Goal: Task Accomplishment & Management: Manage account settings

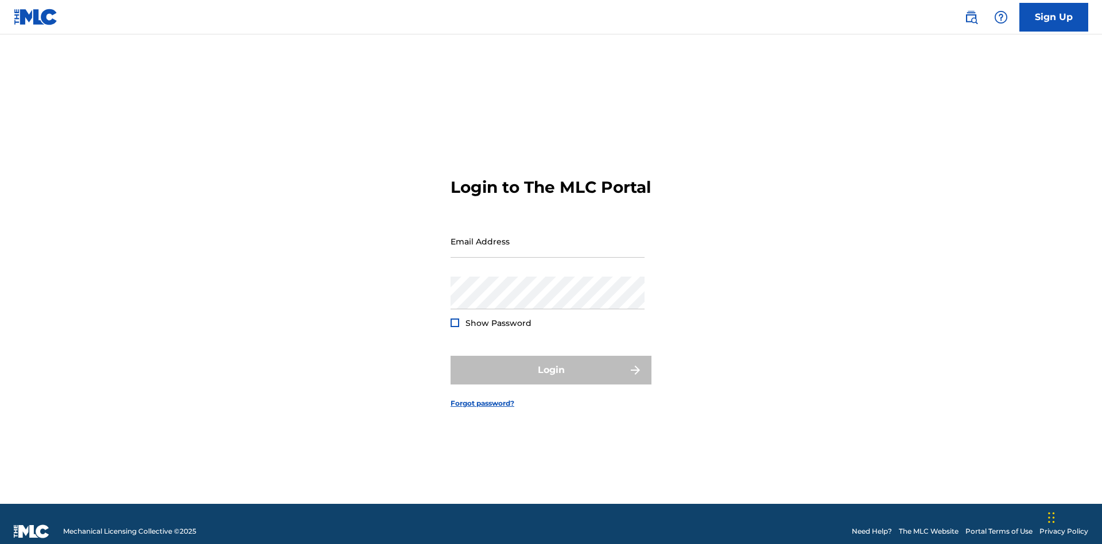
scroll to position [15, 0]
click at [548, 236] on input "Email Address" at bounding box center [548, 241] width 194 height 33
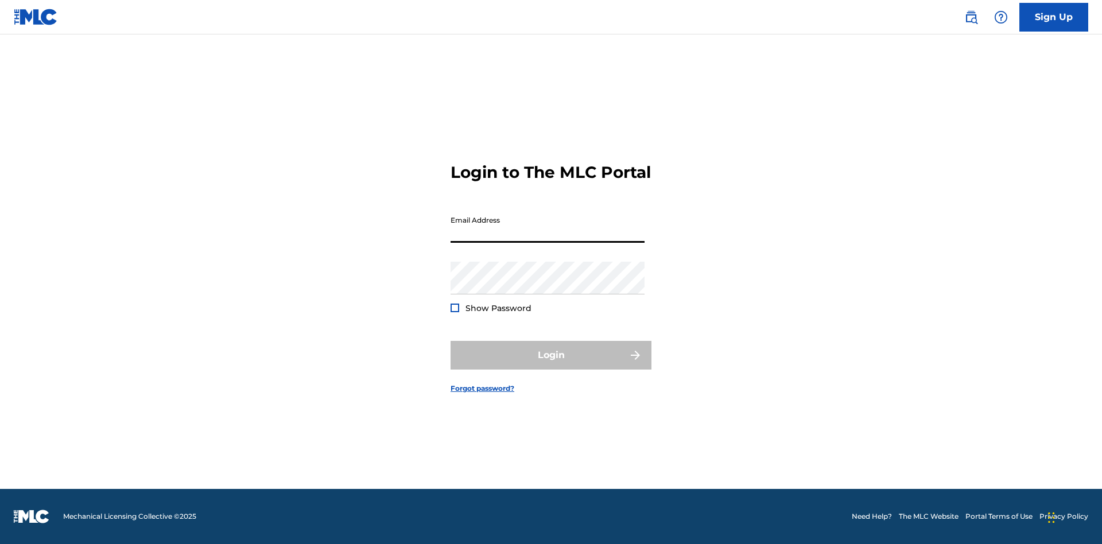
scroll to position [15, 0]
type input "[PERSON_NAME][EMAIL_ADDRESS][DOMAIN_NAME]"
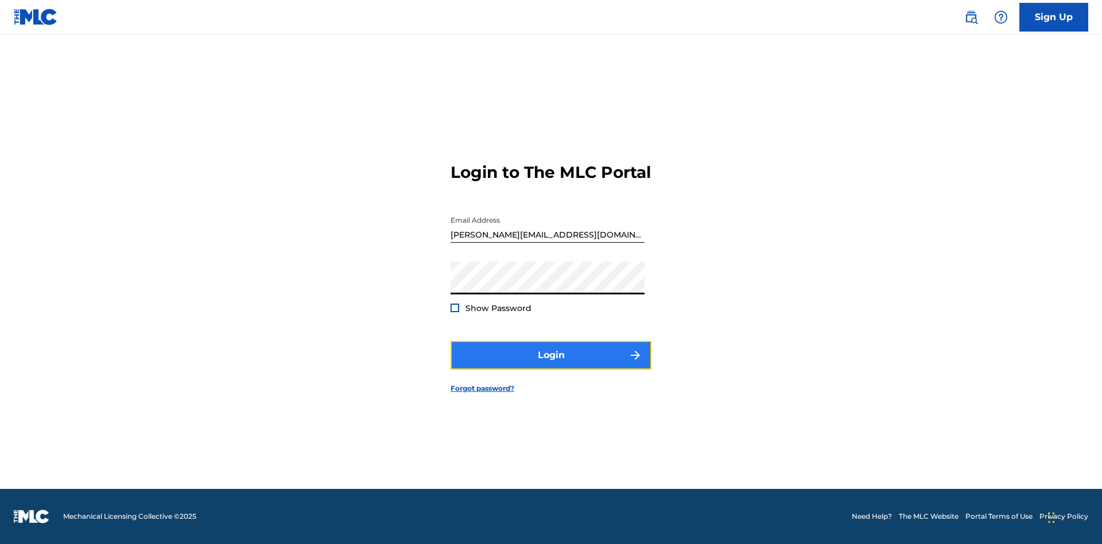
click at [551, 365] on button "Login" at bounding box center [551, 355] width 201 height 29
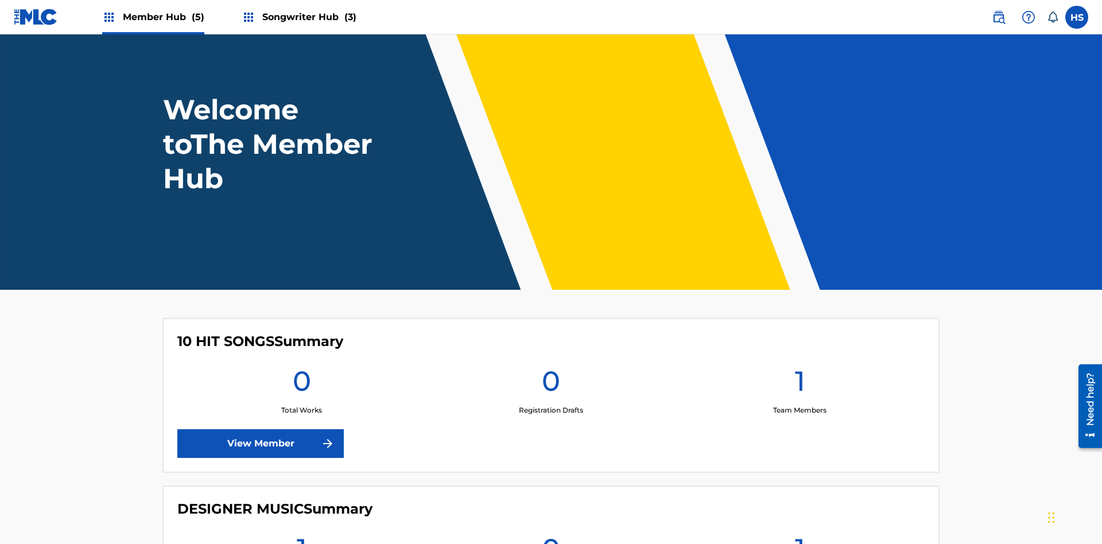
click at [308, 17] on span "Songwriter Hub (3)" at bounding box center [309, 16] width 94 height 13
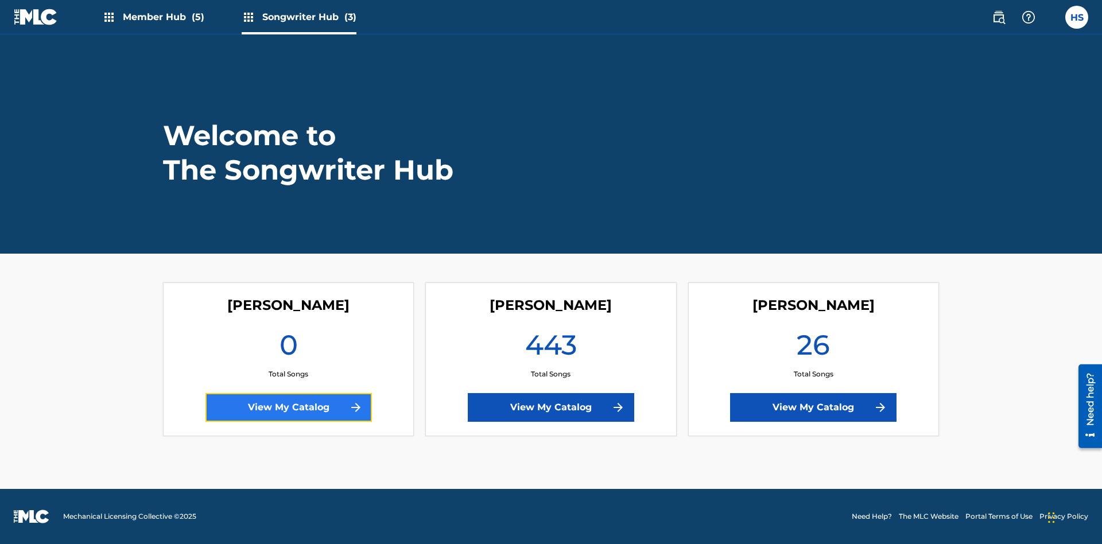
click at [288, 408] on link "View My Catalog" at bounding box center [288, 407] width 166 height 29
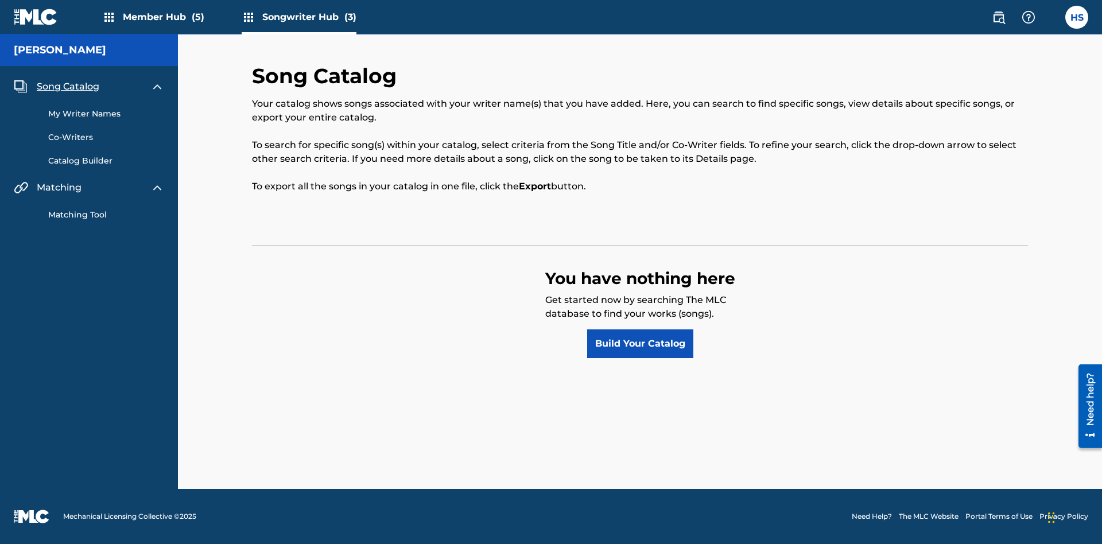
click at [68, 87] on span "Song Catalog" at bounding box center [68, 87] width 63 height 14
click at [640, 344] on link "Build Your Catalog" at bounding box center [640, 343] width 106 height 29
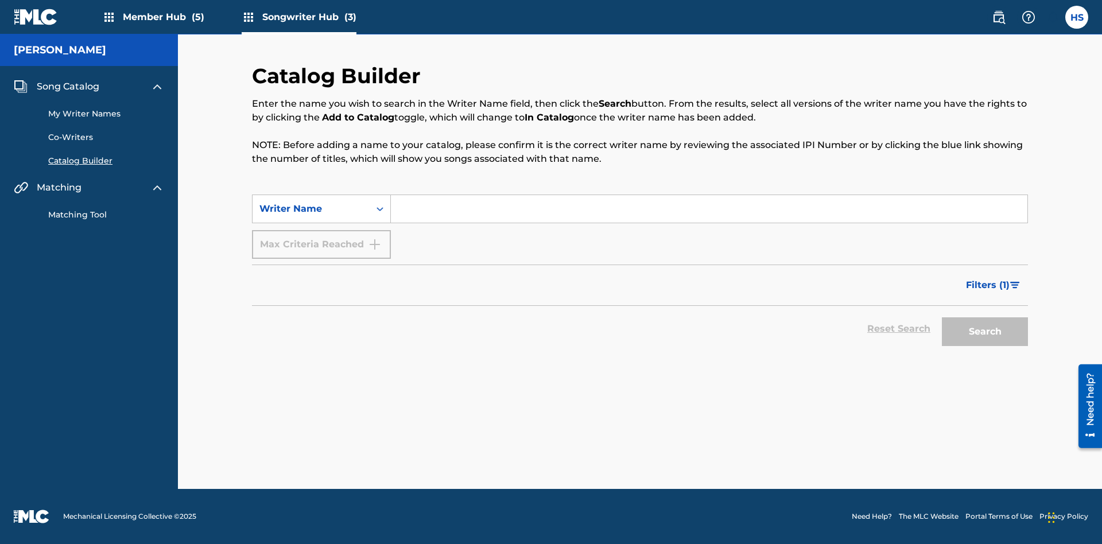
click at [709, 209] on input "Search Form" at bounding box center [709, 209] width 637 height 28
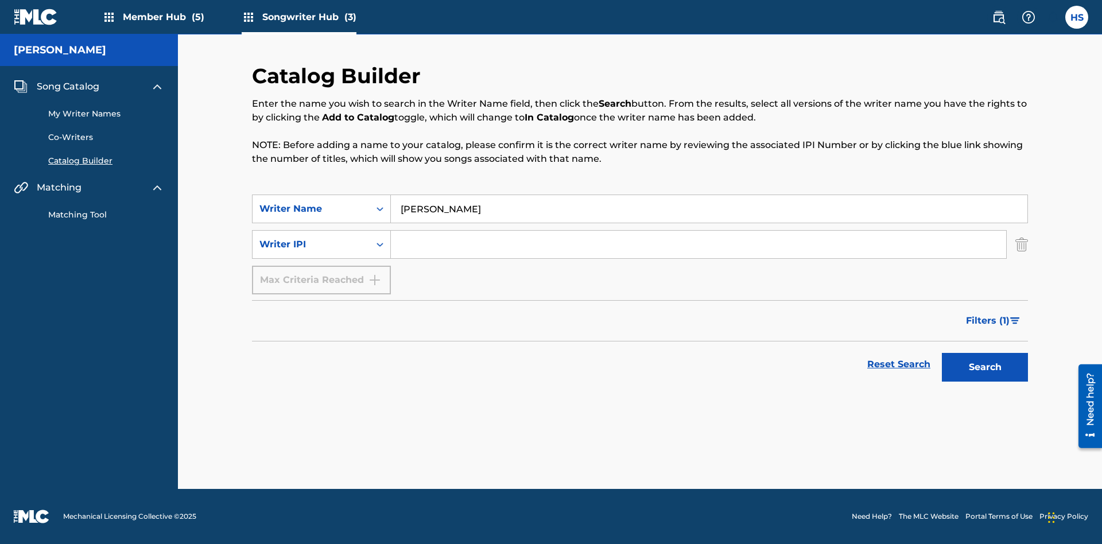
type input "[PERSON_NAME]"
click at [699, 245] on input "Search Form" at bounding box center [698, 245] width 615 height 28
type input "00196748412"
click at [985, 367] on button "Search" at bounding box center [985, 367] width 86 height 29
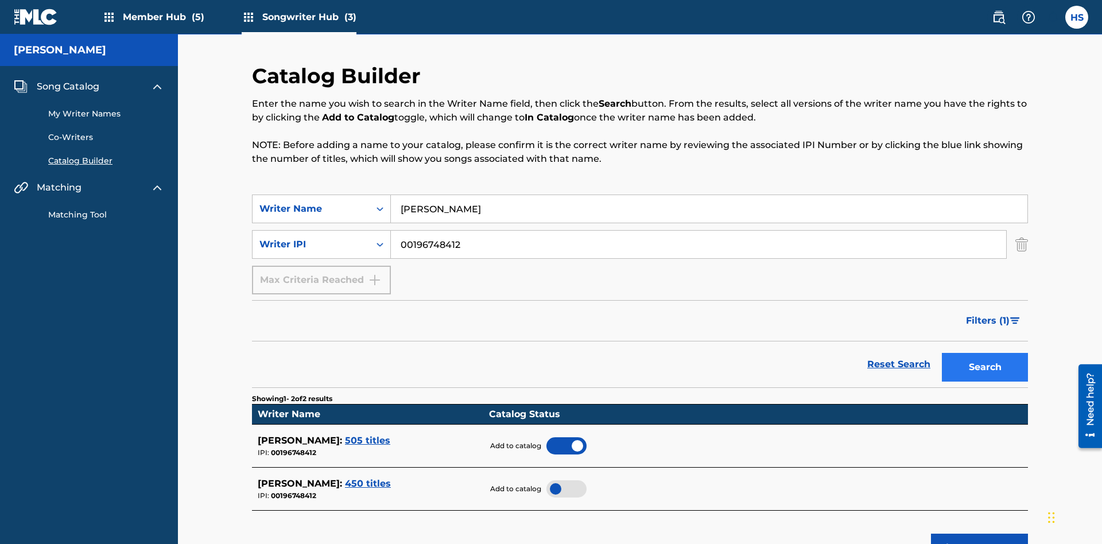
scroll to position [184, 0]
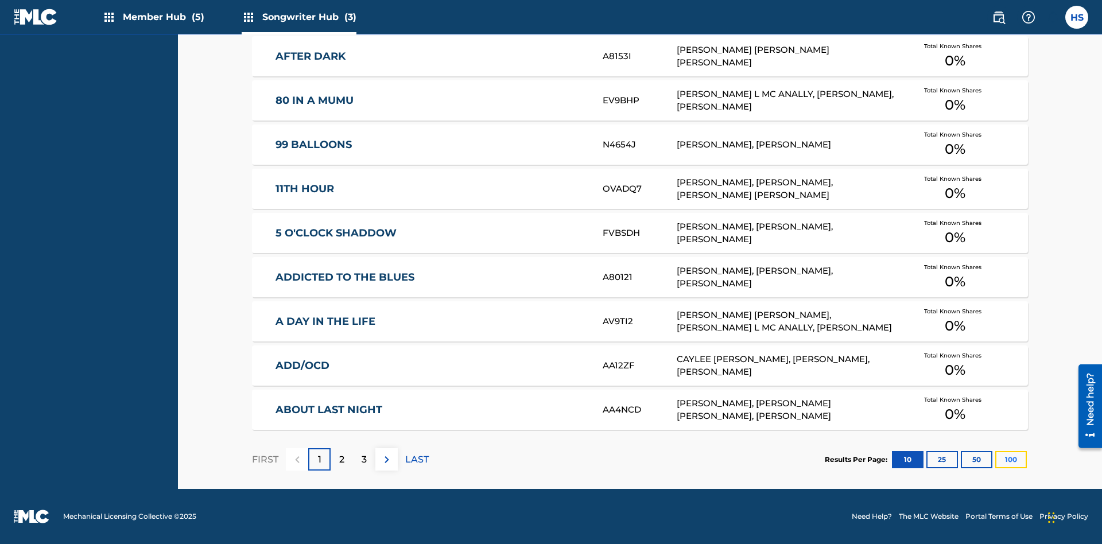
click at [995, 459] on button "100" at bounding box center [1011, 459] width 32 height 17
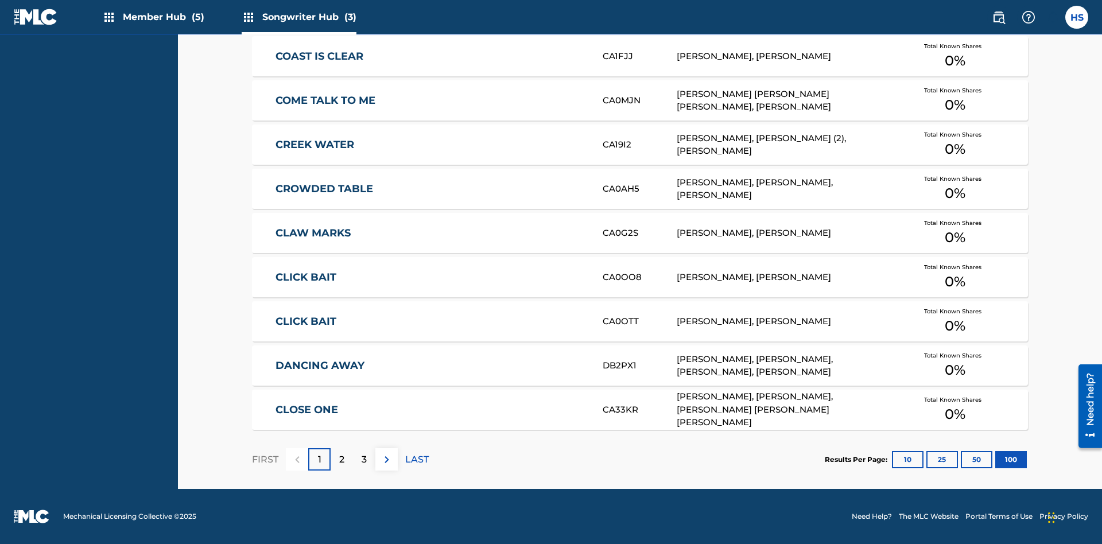
scroll to position [361, 0]
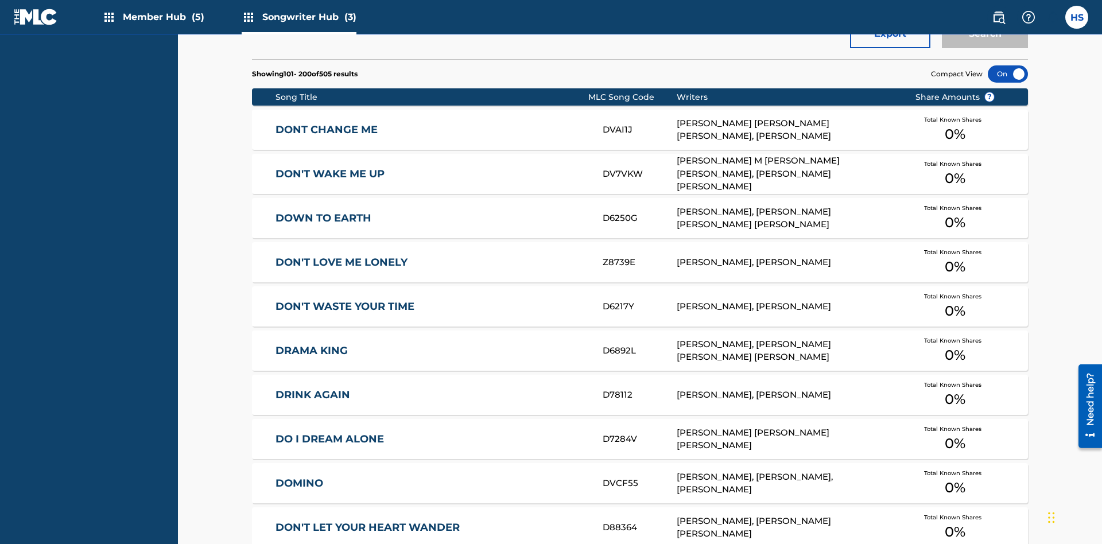
scroll to position [5, 0]
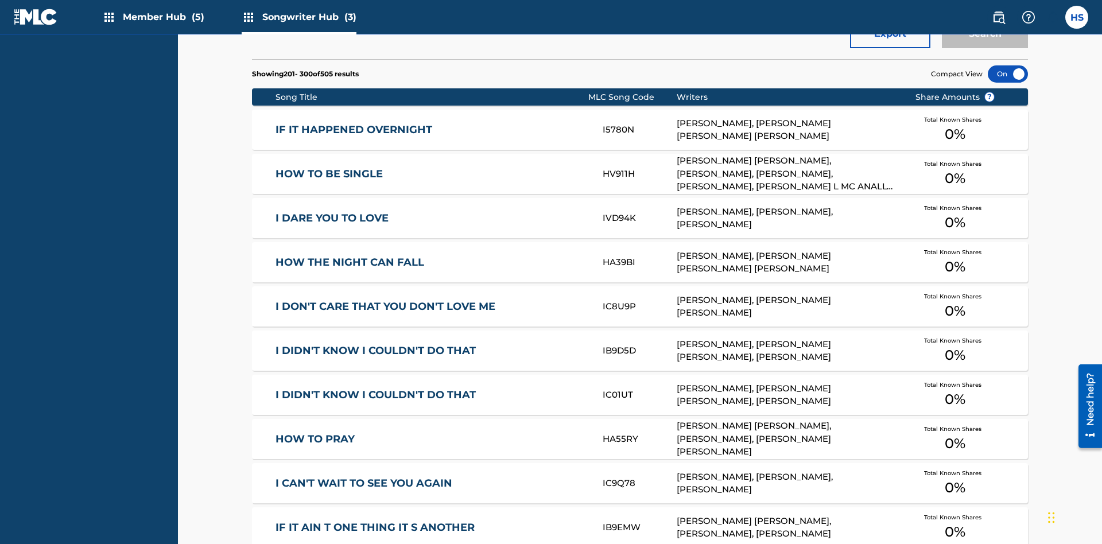
scroll to position [361, 0]
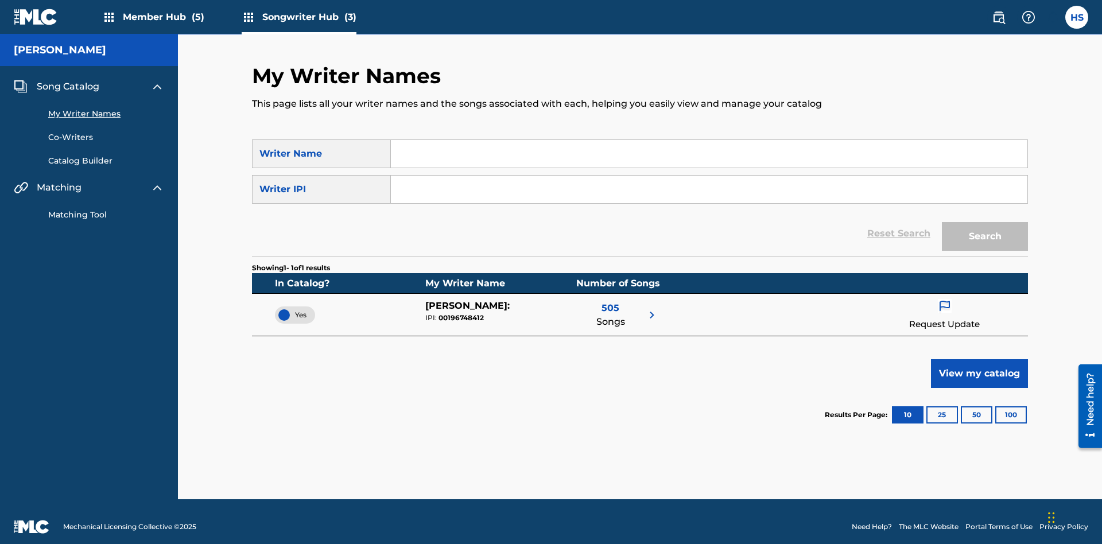
scroll to position [10, 0]
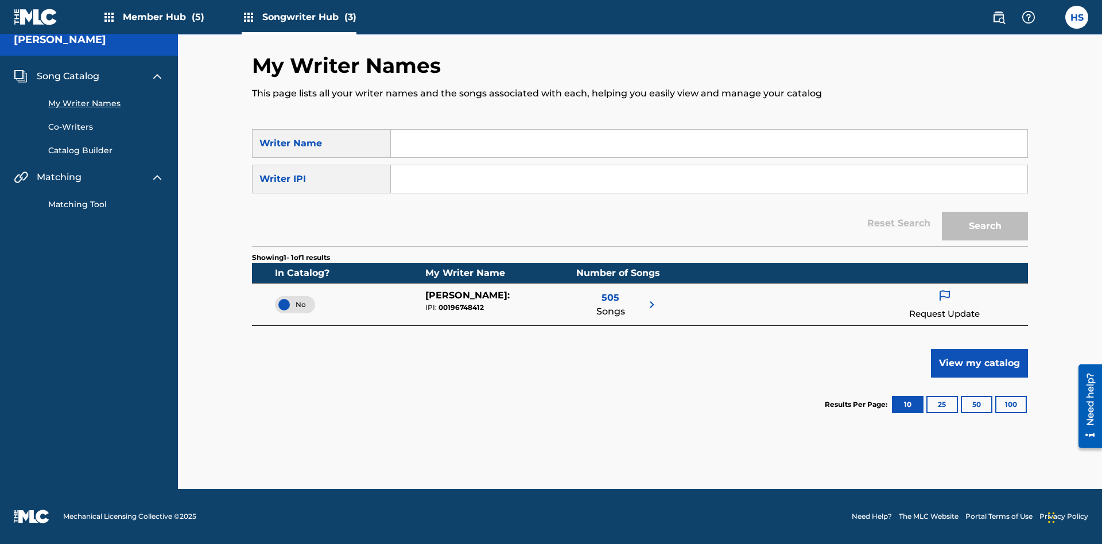
click at [295, 304] on span "No" at bounding box center [295, 305] width 22 height 10
click at [68, 76] on span "Song Catalog" at bounding box center [68, 76] width 63 height 14
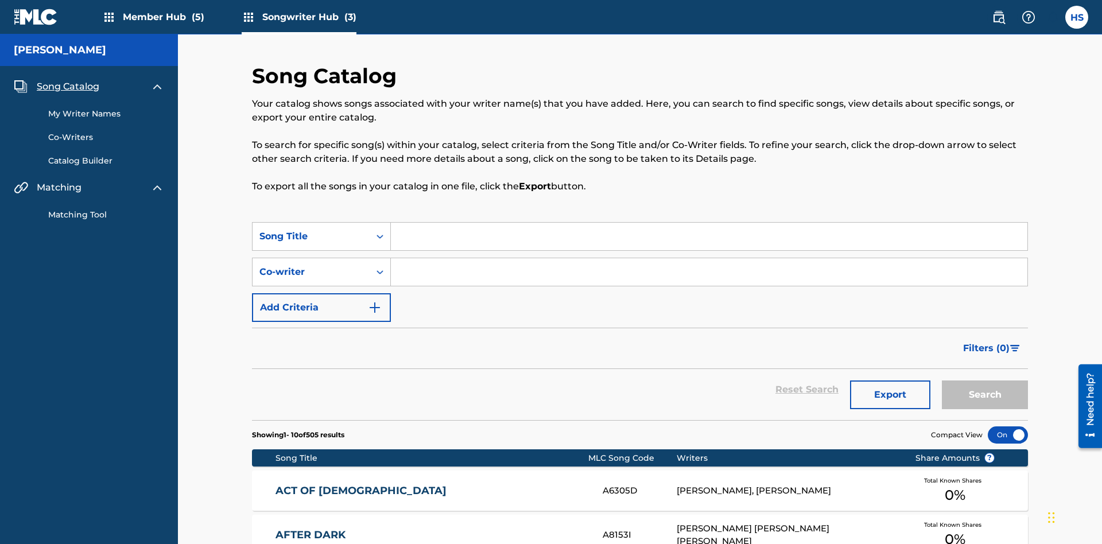
click at [106, 108] on link "My Writer Names" at bounding box center [106, 114] width 116 height 12
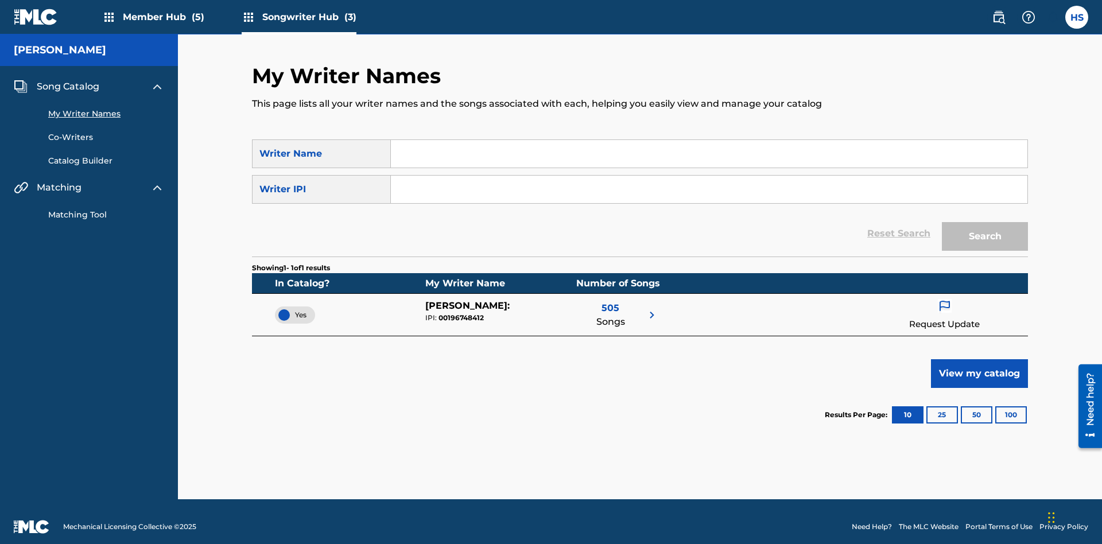
scroll to position [10, 0]
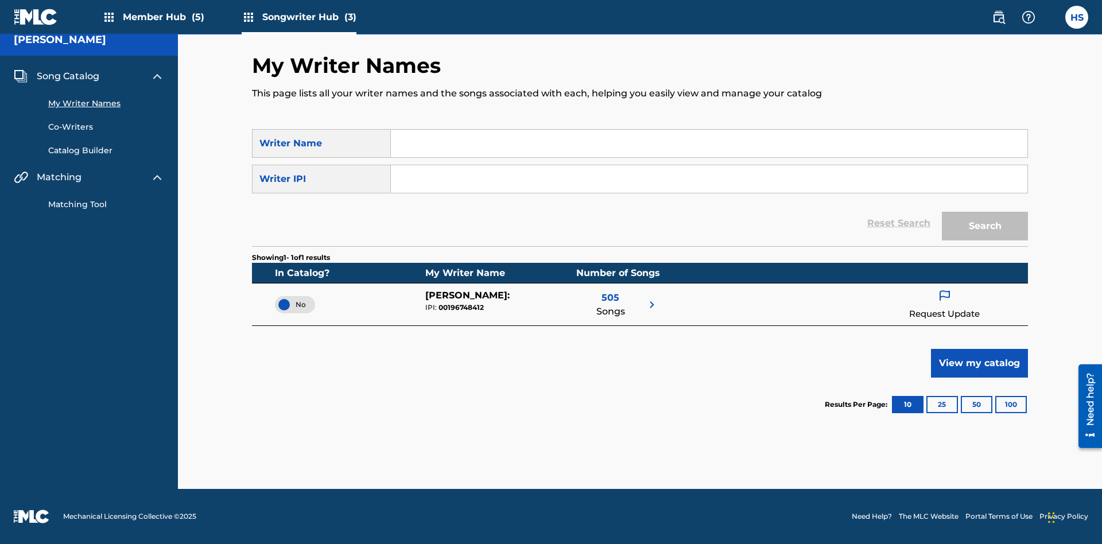
click at [68, 76] on span "Song Catalog" at bounding box center [68, 76] width 63 height 14
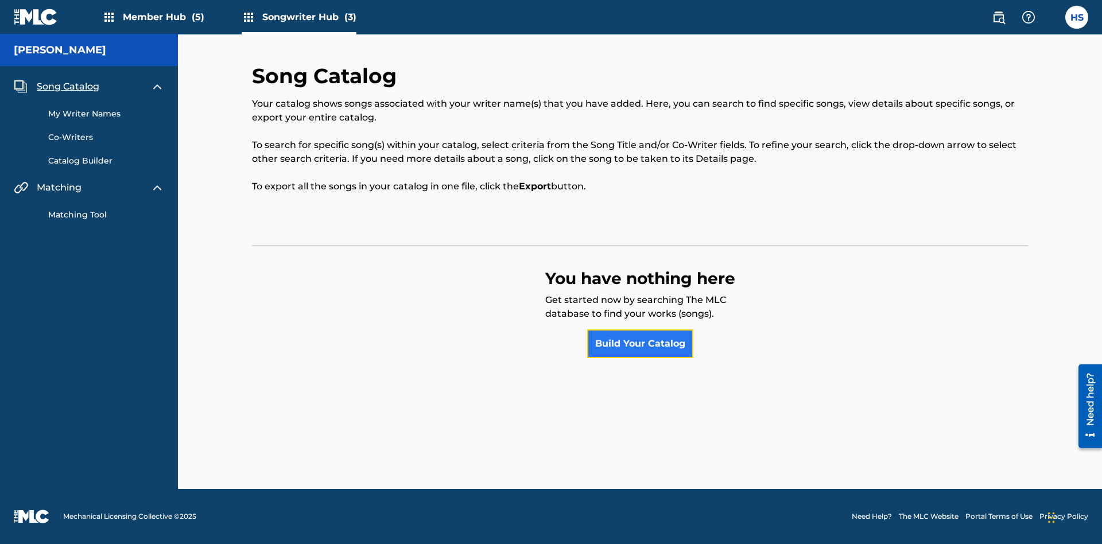
click at [640, 344] on link "Build Your Catalog" at bounding box center [640, 343] width 106 height 29
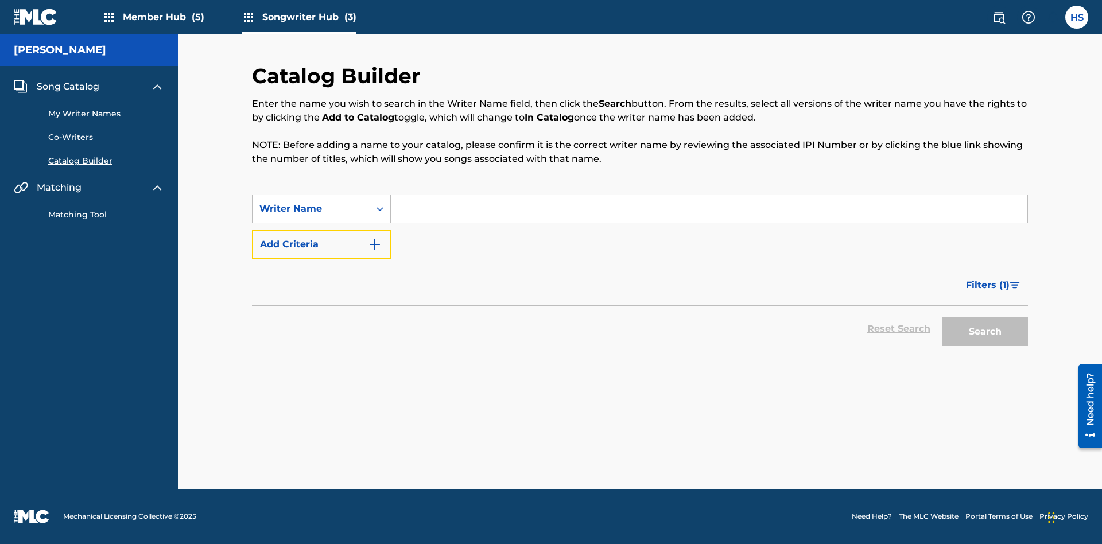
click at [321, 245] on button "Add Criteria" at bounding box center [321, 244] width 139 height 29
click at [709, 209] on input "Search Form" at bounding box center [709, 209] width 637 height 28
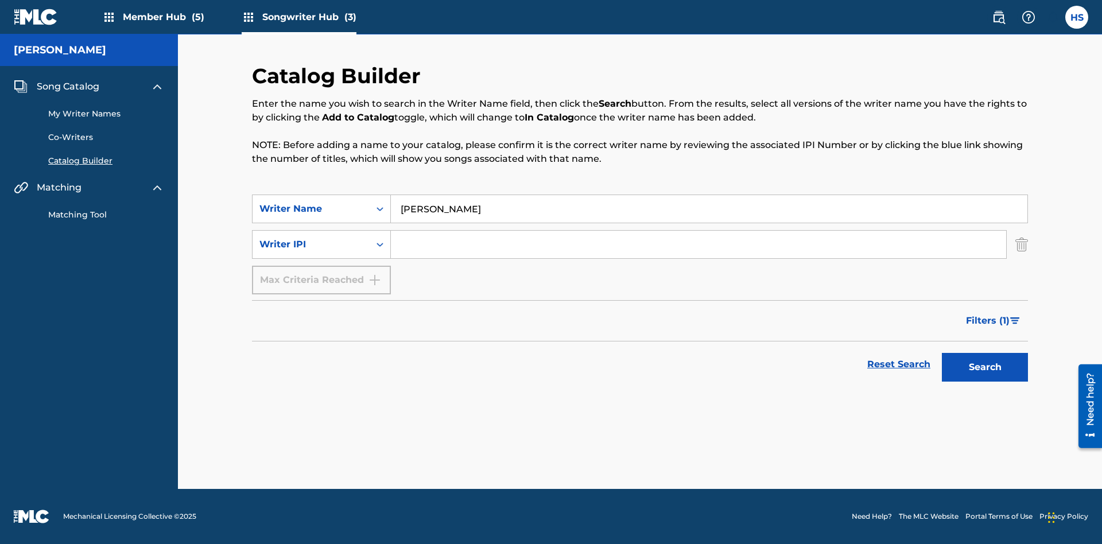
type input "[PERSON_NAME]"
click at [699, 245] on input "Search Form" at bounding box center [698, 245] width 615 height 28
type input "00196748412"
click at [985, 367] on button "Search" at bounding box center [985, 367] width 86 height 29
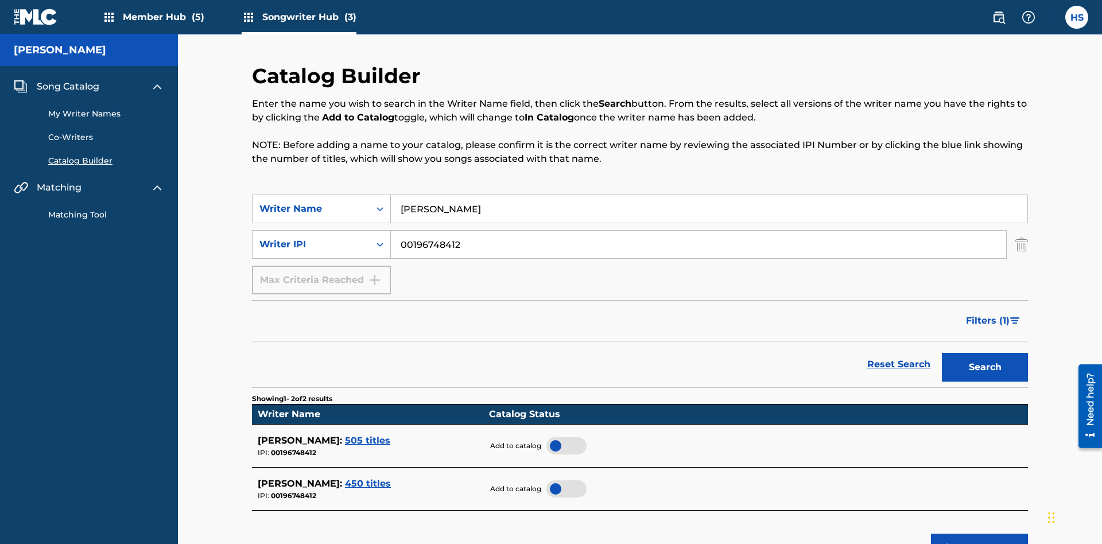
click at [566, 437] on div at bounding box center [566, 445] width 40 height 17
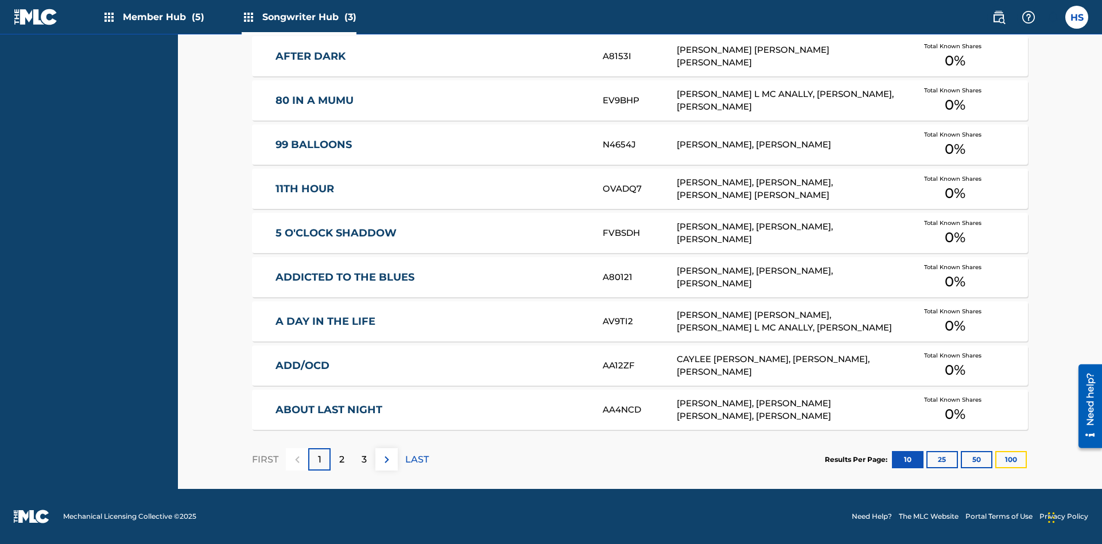
click at [995, 459] on button "100" at bounding box center [1011, 459] width 32 height 17
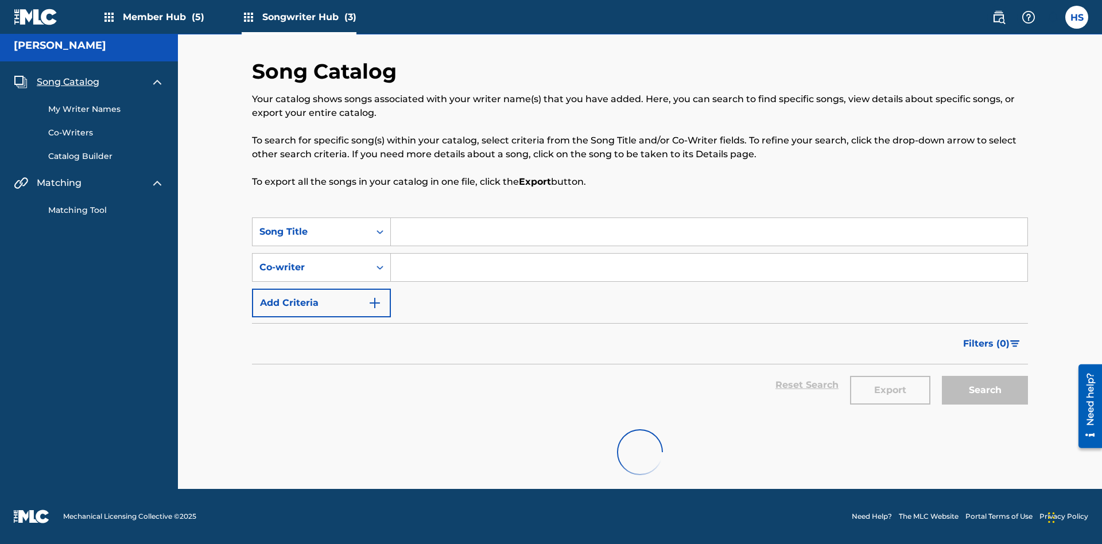
scroll to position [5, 0]
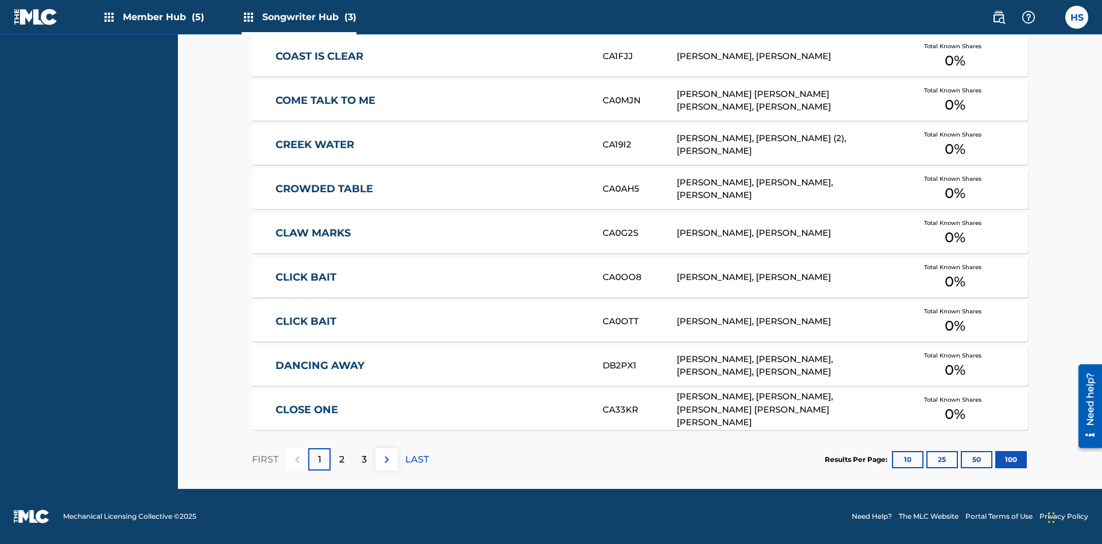
scroll to position [361, 0]
click at [386, 459] on img at bounding box center [387, 460] width 14 height 14
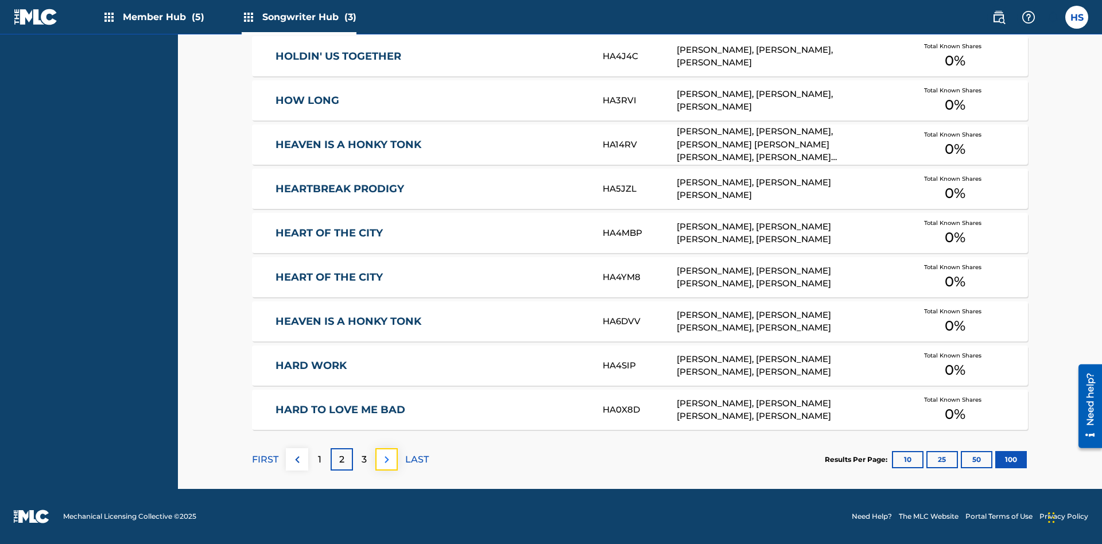
click at [386, 459] on img at bounding box center [387, 460] width 14 height 14
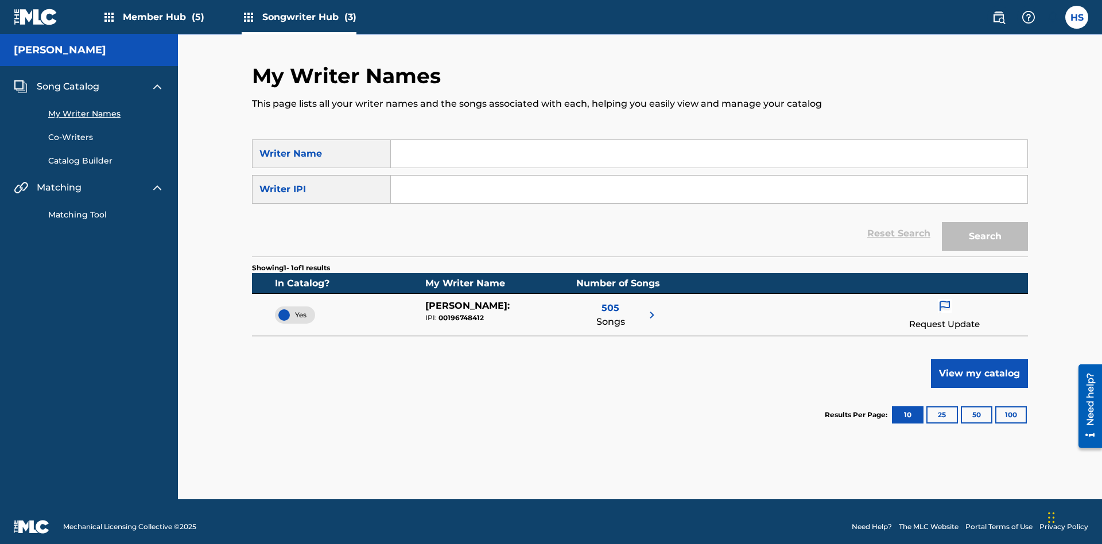
scroll to position [10, 0]
